Goal: Information Seeking & Learning: Learn about a topic

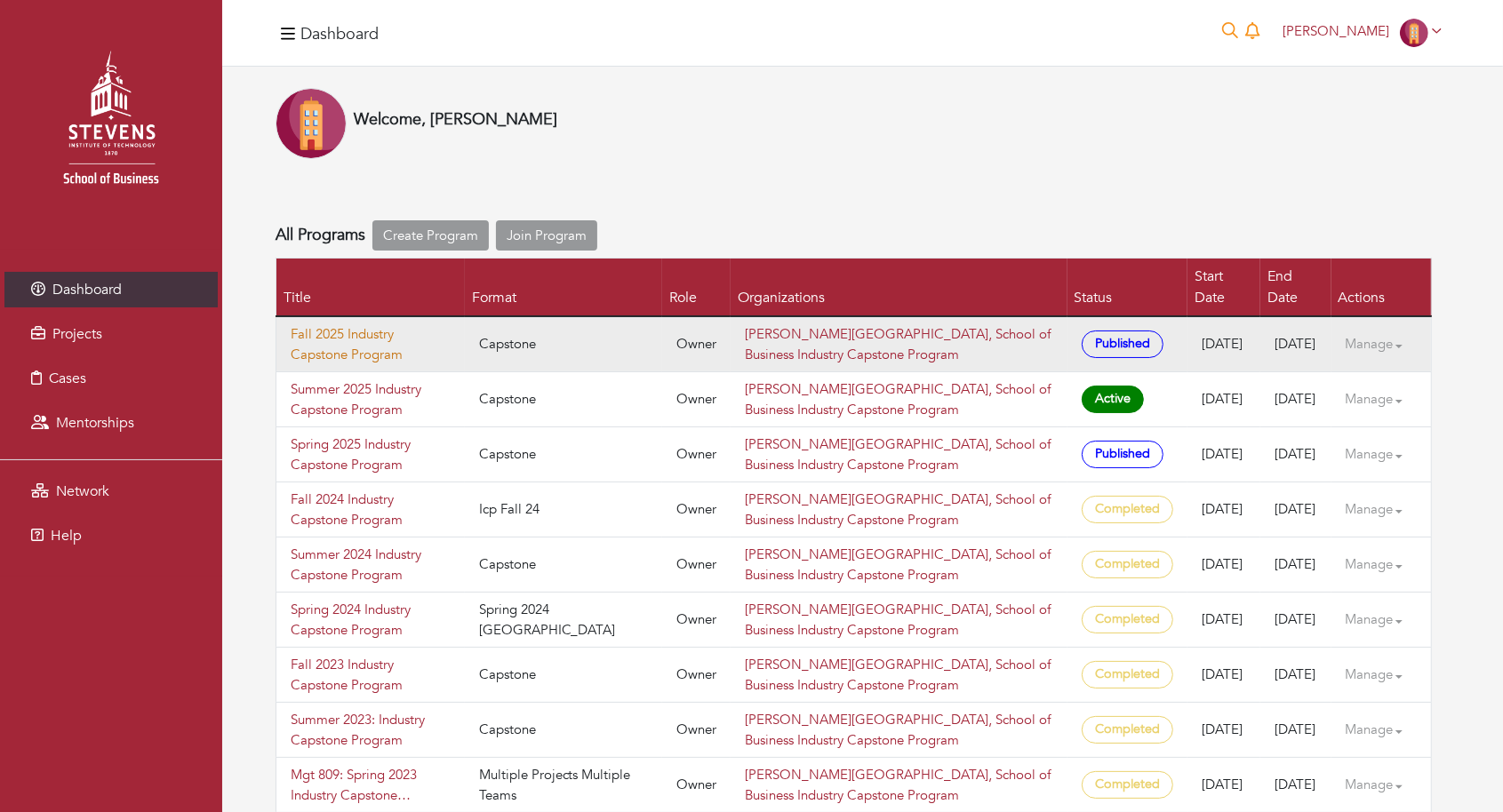
click at [367, 324] on link "Fall 2025 Industry Capstone Program" at bounding box center [371, 343] width 160 height 40
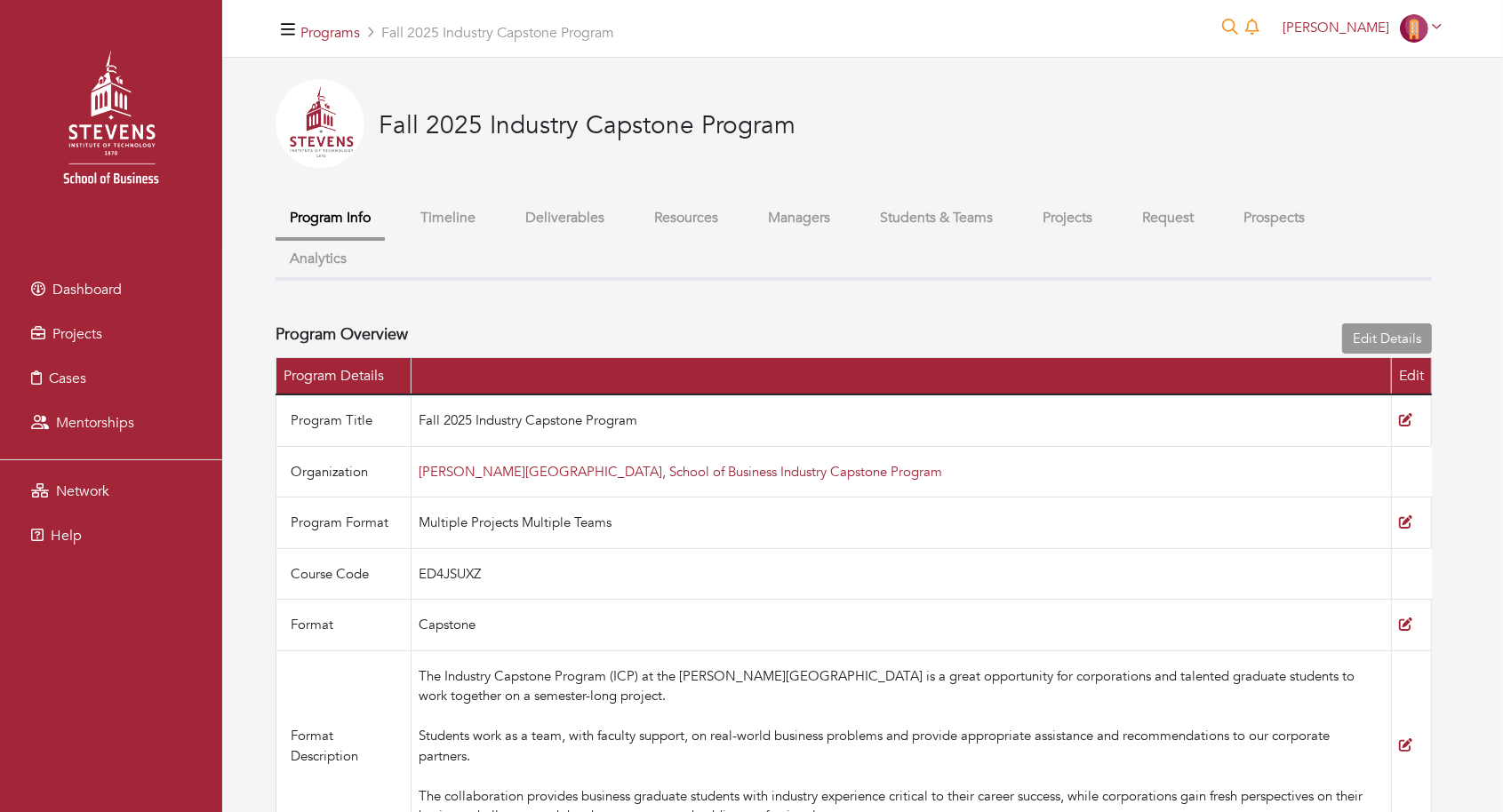
click at [948, 227] on button "Students & Teams" at bounding box center [936, 217] width 142 height 38
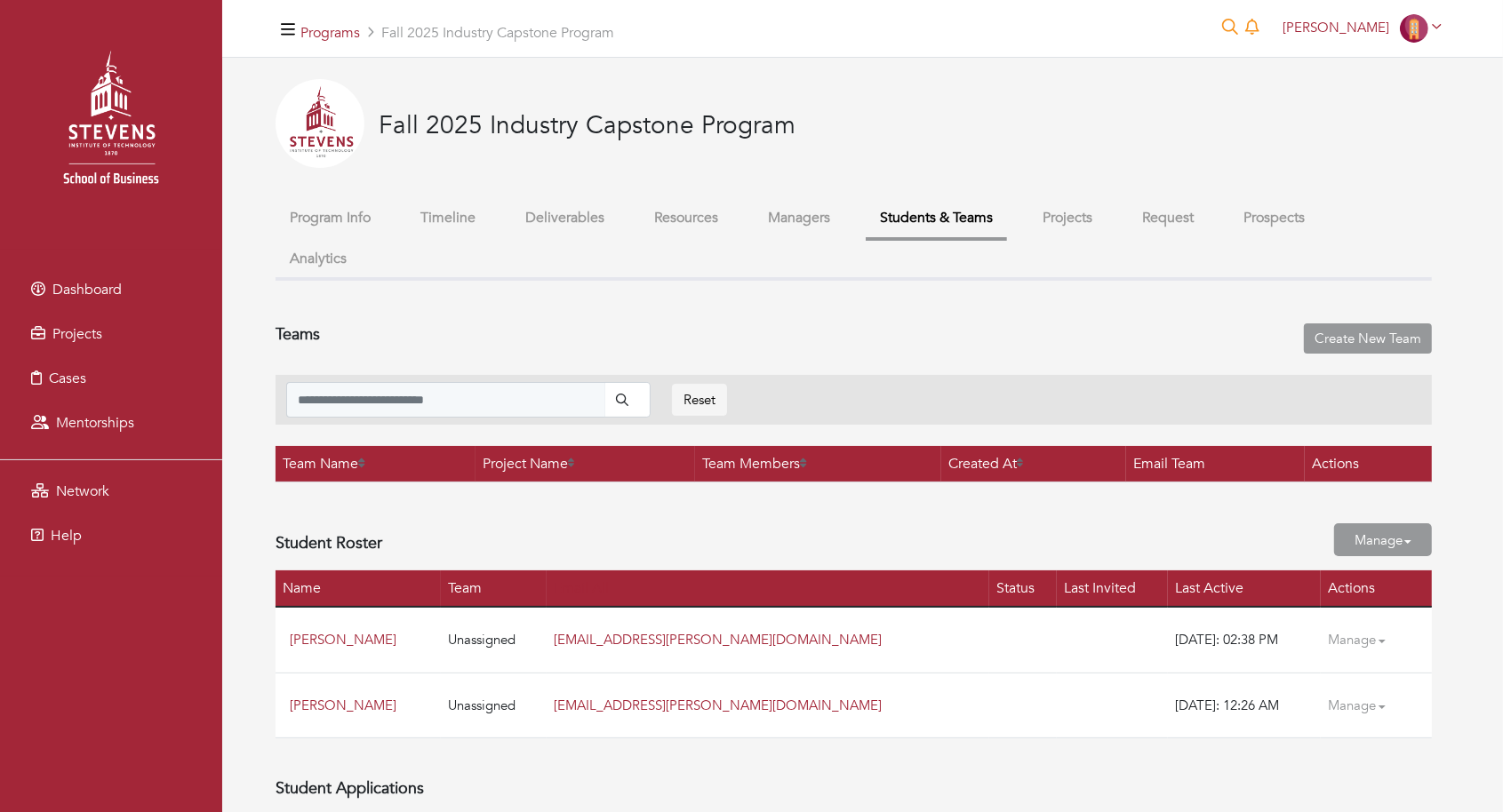
click at [1088, 238] on li "Projects" at bounding box center [1067, 219] width 79 height 41
click at [1081, 229] on button "Projects" at bounding box center [1067, 217] width 79 height 38
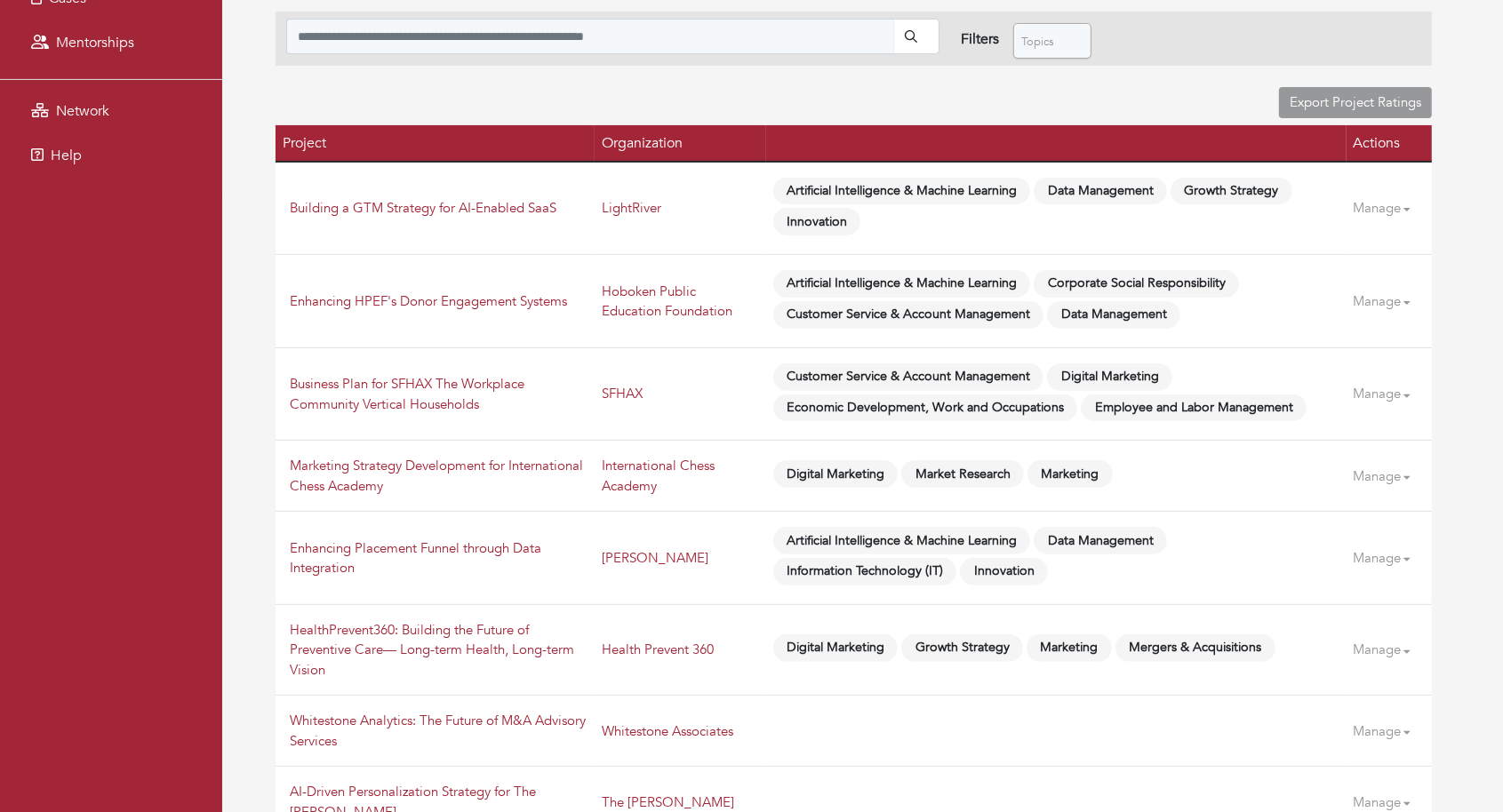
scroll to position [382, 0]
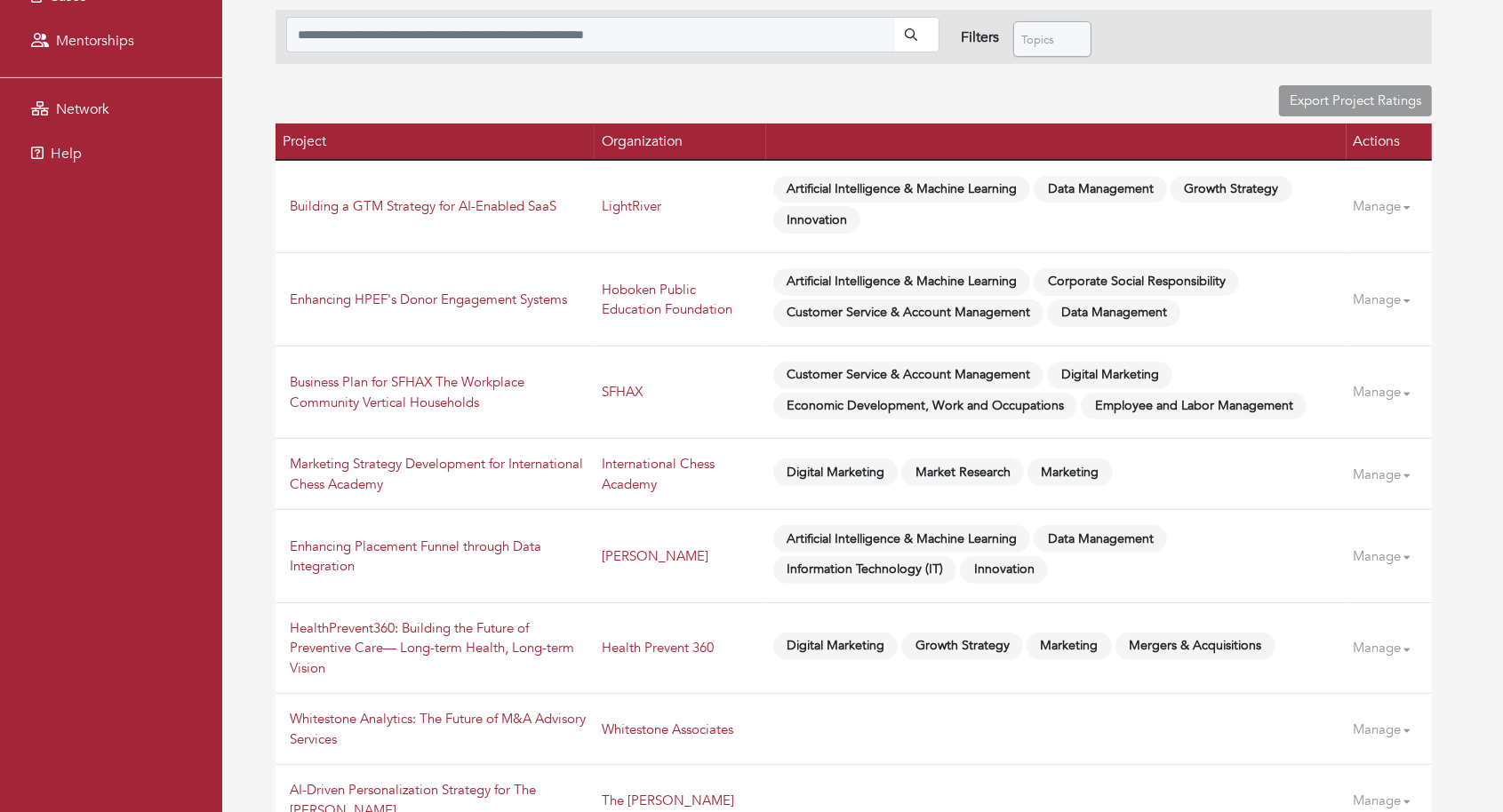
drag, startPoint x: 573, startPoint y: 199, endPoint x: 280, endPoint y: 203, distance: 293.0
click at [280, 203] on td "Building a GTM Strategy for AI-Enabled SaaS" at bounding box center [435, 207] width 319 height 93
copy link "Building a GTM Strategy for AI-Enabled SaaS"
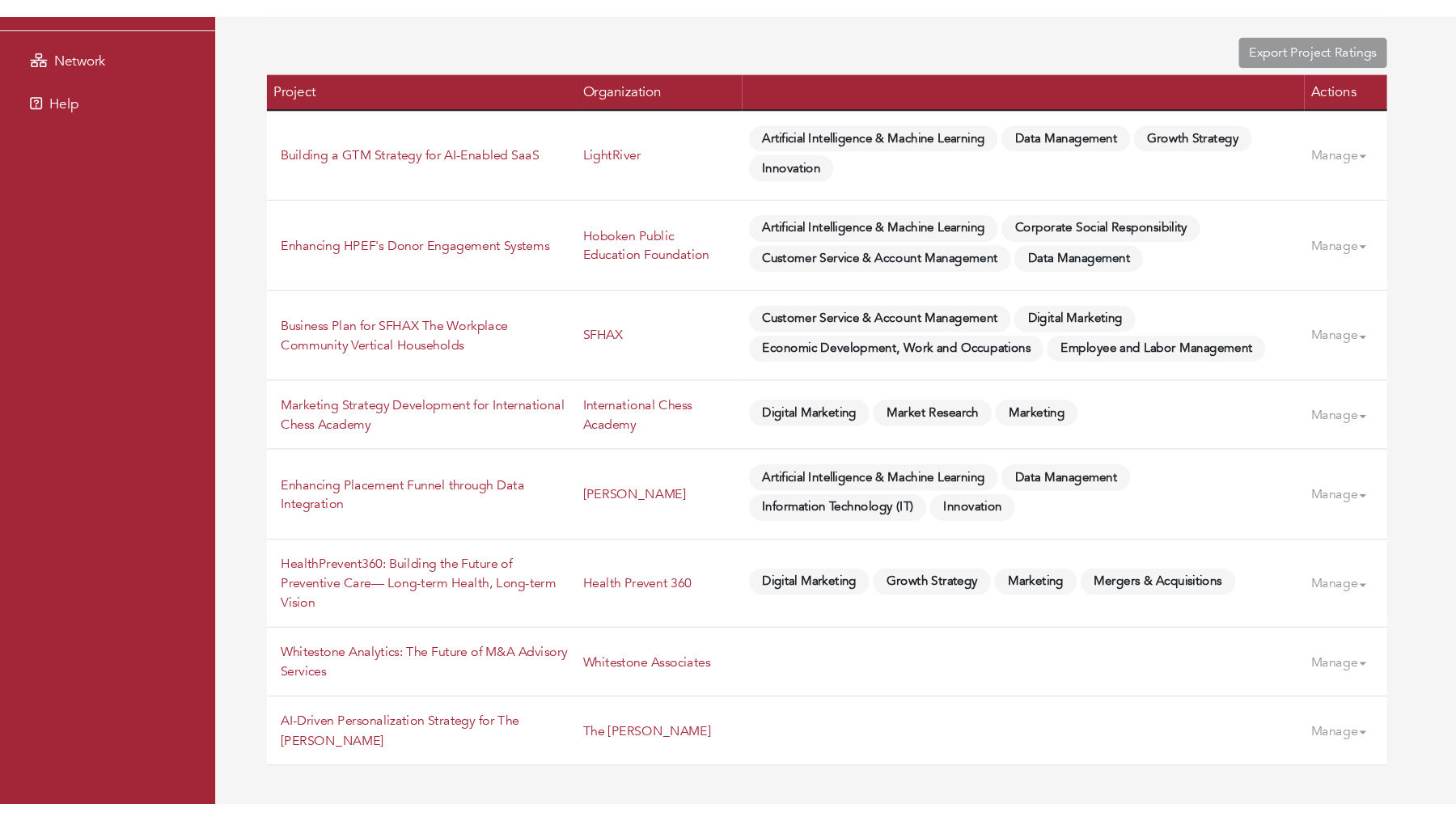
scroll to position [415, 0]
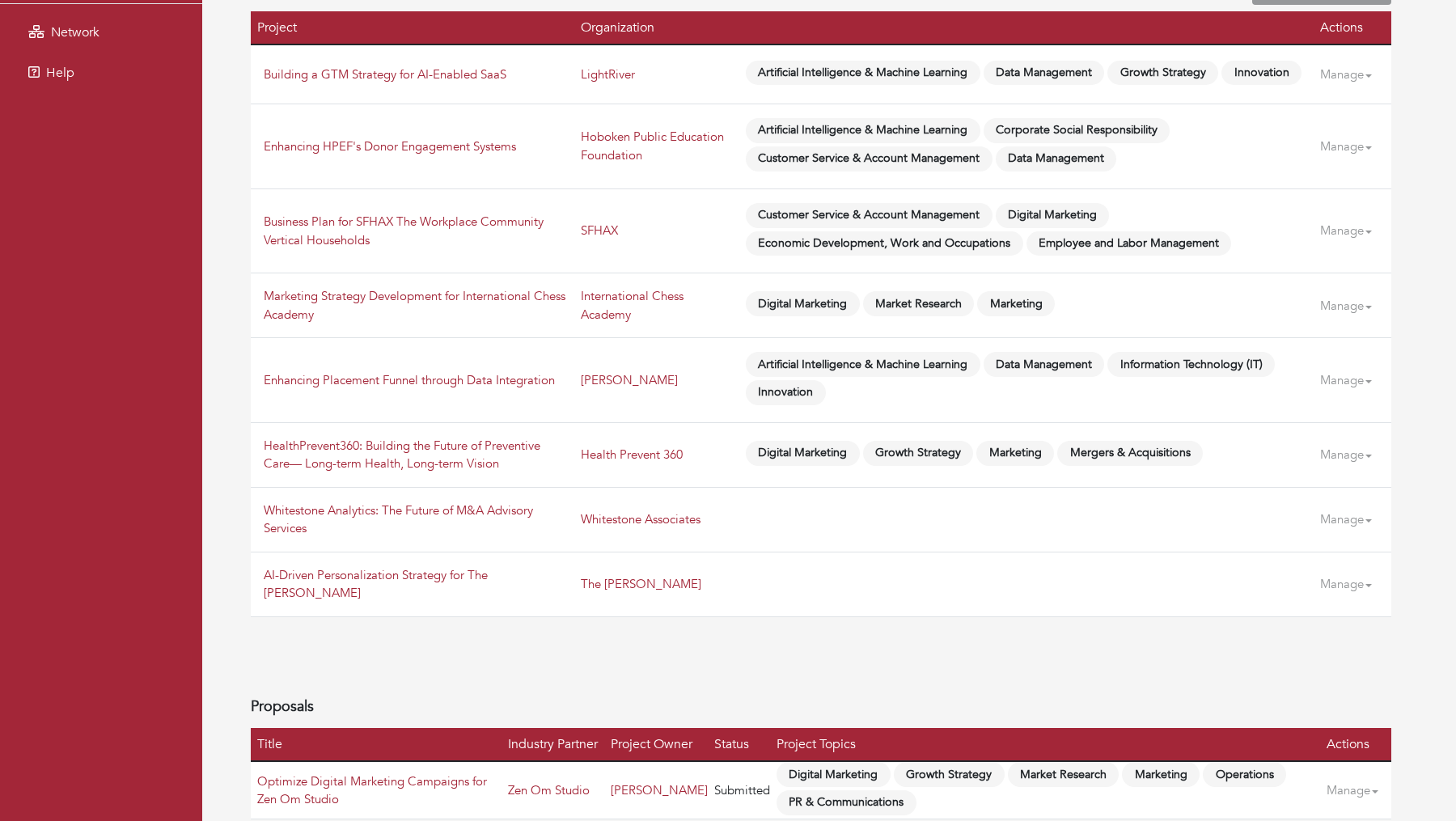
click at [754, 646] on div "**********" at bounding box center [821, 332] width 1141 height 974
